Goal: Check status: Check status

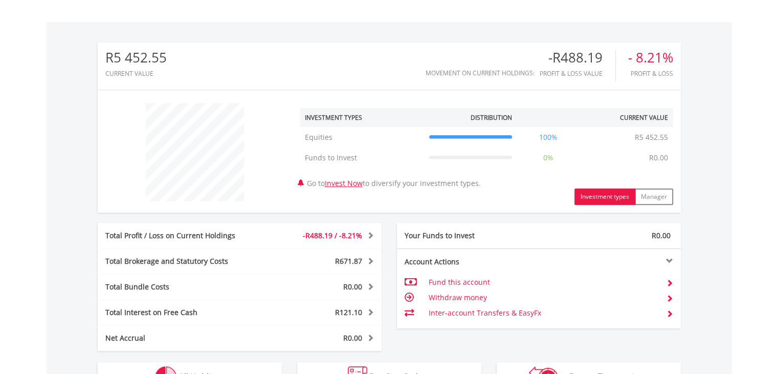
scroll to position [98, 194]
click at [235, 233] on div "Total Profit / Loss on Current Holdings" at bounding box center [181, 235] width 166 height 10
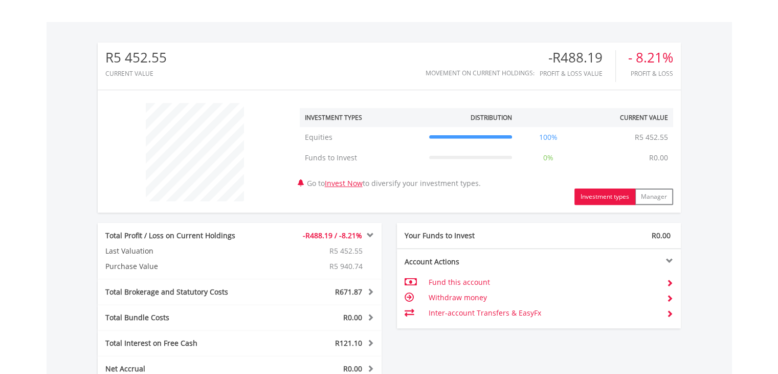
click at [235, 233] on div "Total Profit / Loss on Current Holdings" at bounding box center [181, 235] width 166 height 10
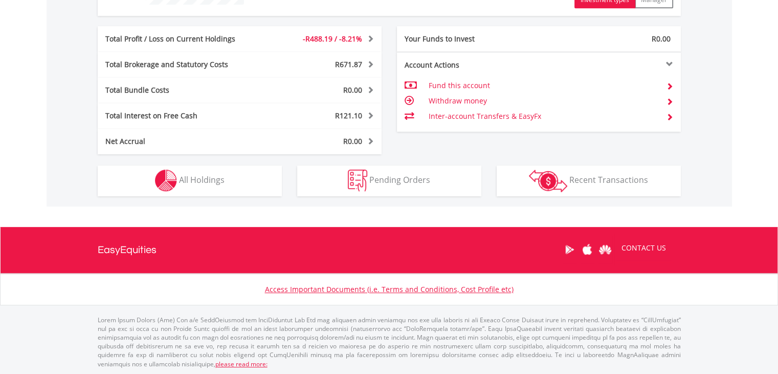
scroll to position [491, 0]
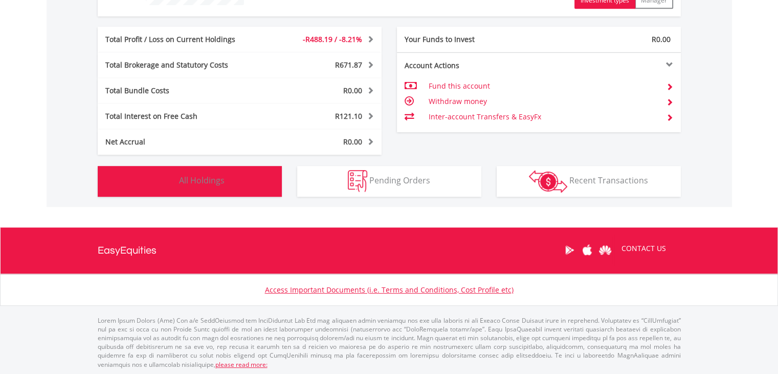
click at [226, 175] on button "Holdings All Holdings" at bounding box center [190, 181] width 184 height 31
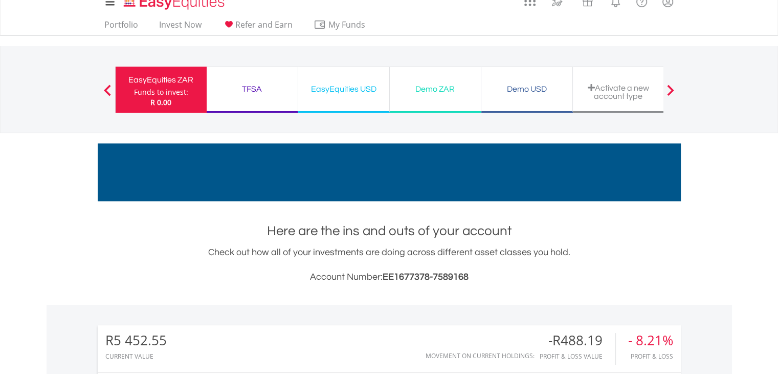
scroll to position [0, 0]
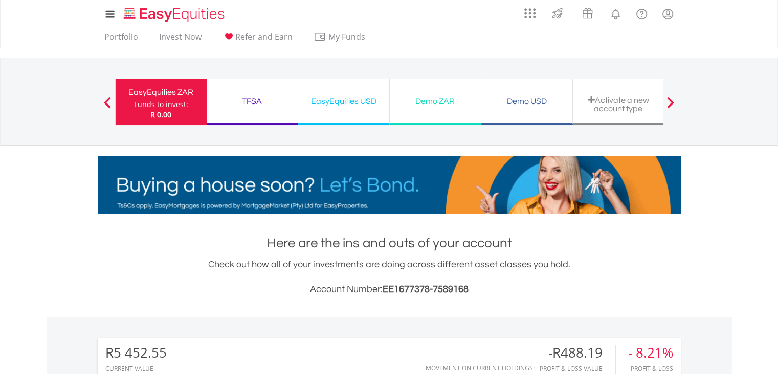
click at [343, 112] on div "EasyEquities USD Funds to invest: R 0.00" at bounding box center [344, 102] width 92 height 46
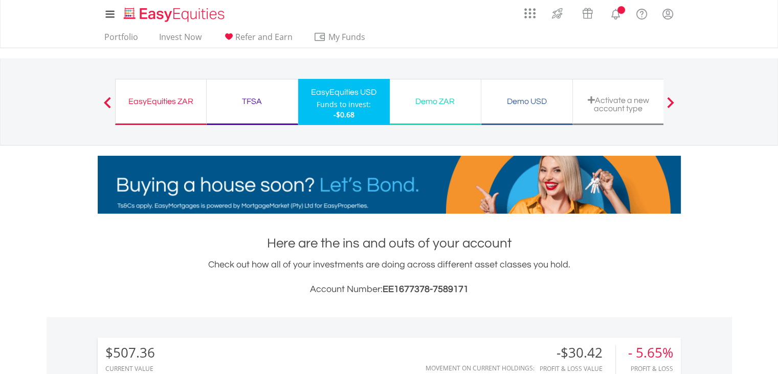
scroll to position [383, 0]
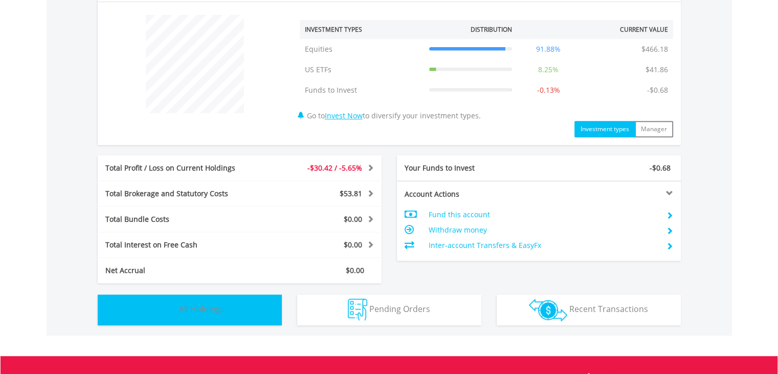
click at [200, 316] on button "Holdings All Holdings" at bounding box center [190, 309] width 184 height 31
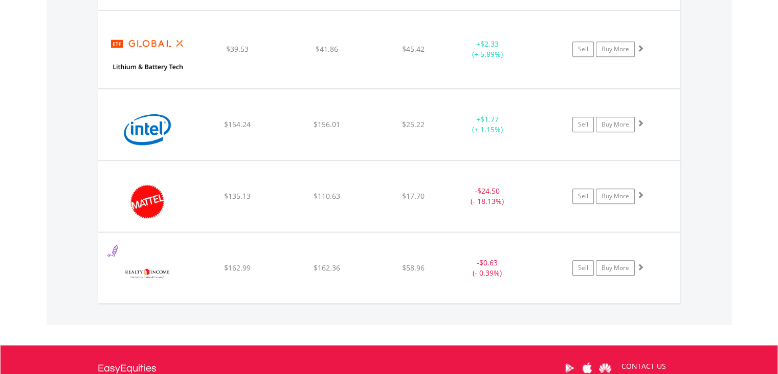
scroll to position [927, 0]
